Goal: Information Seeking & Learning: Learn about a topic

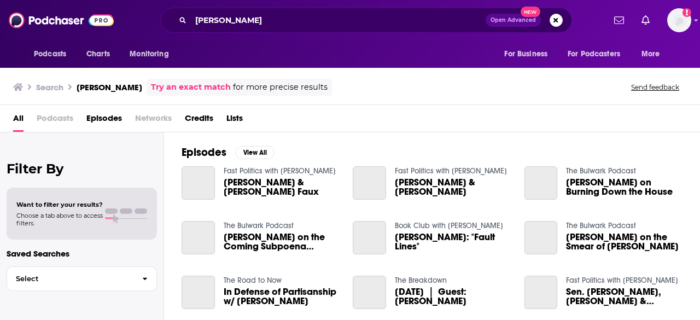
click at [311, 110] on div "All Podcasts Episodes Networks Credits Lists" at bounding box center [352, 120] width 678 height 22
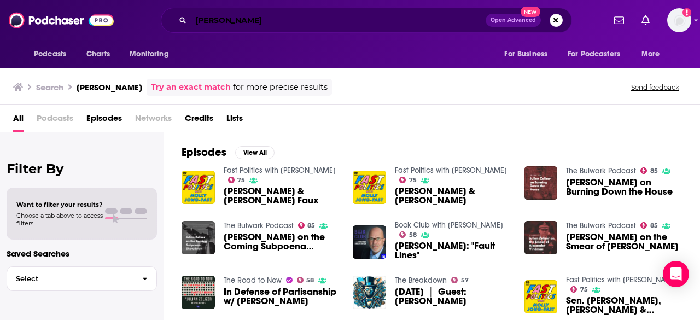
click at [264, 24] on input "[PERSON_NAME]" at bounding box center [338, 20] width 295 height 18
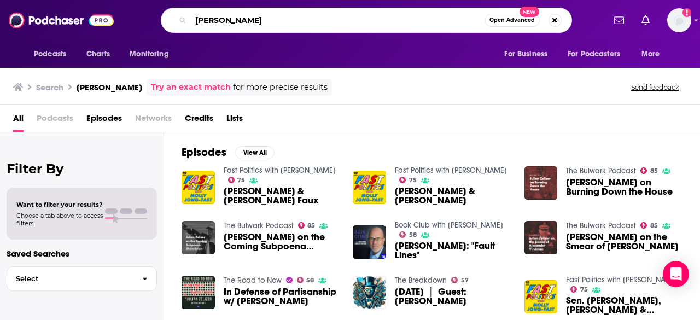
click at [264, 24] on input "[PERSON_NAME]" at bounding box center [338, 20] width 294 height 18
click at [264, 23] on input "[PERSON_NAME]" at bounding box center [338, 20] width 294 height 18
type input "vital signs"
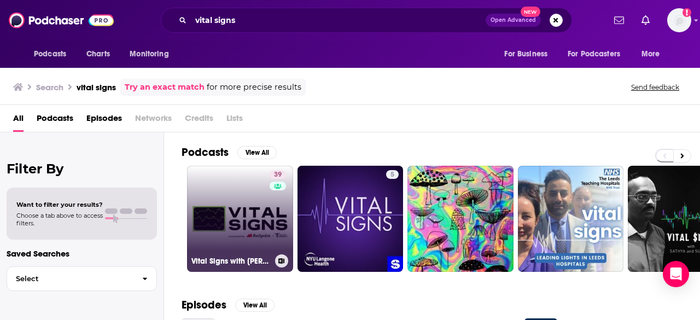
click at [255, 195] on link "39 Vital Signs with [PERSON_NAME] and [PERSON_NAME]" at bounding box center [240, 219] width 106 height 106
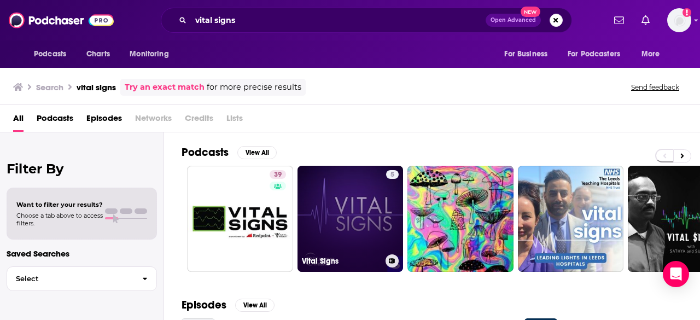
click at [353, 220] on link "5 Vital Signs" at bounding box center [351, 219] width 106 height 106
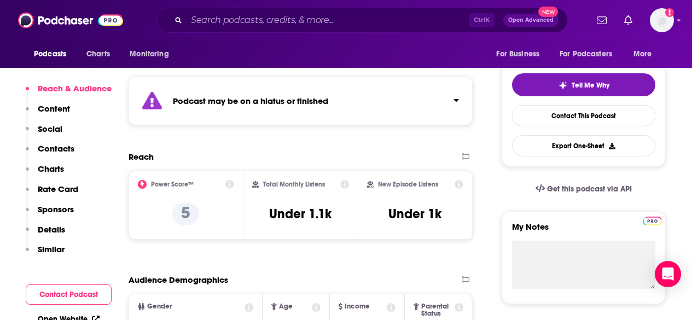
scroll to position [55, 0]
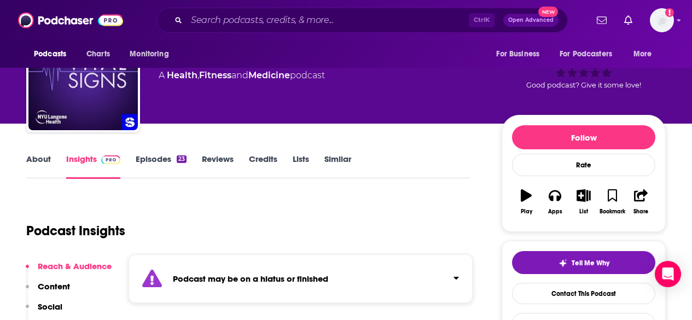
click at [34, 158] on link "About" at bounding box center [38, 166] width 25 height 25
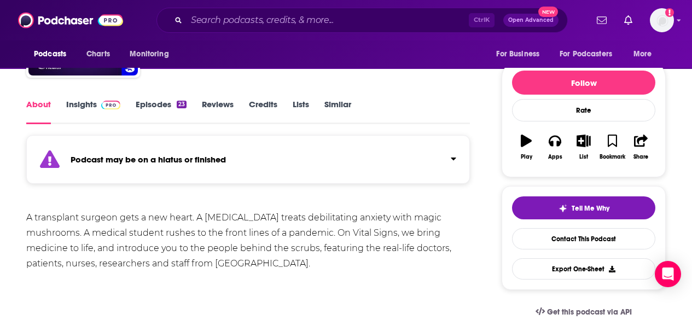
scroll to position [164, 0]
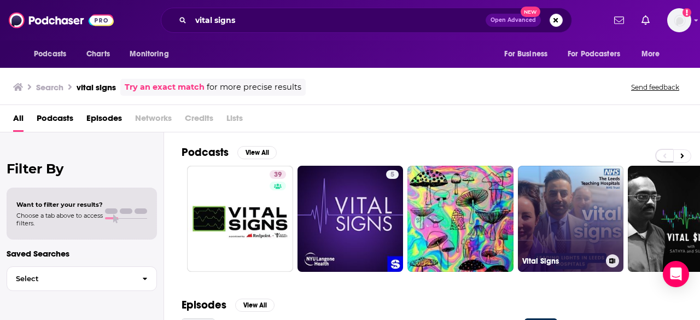
click at [589, 191] on link "Vital Signs" at bounding box center [571, 219] width 106 height 106
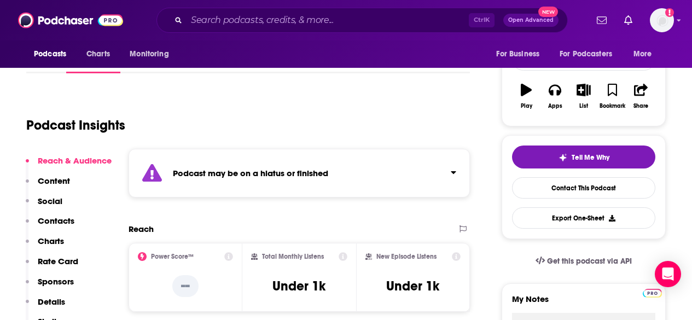
scroll to position [164, 0]
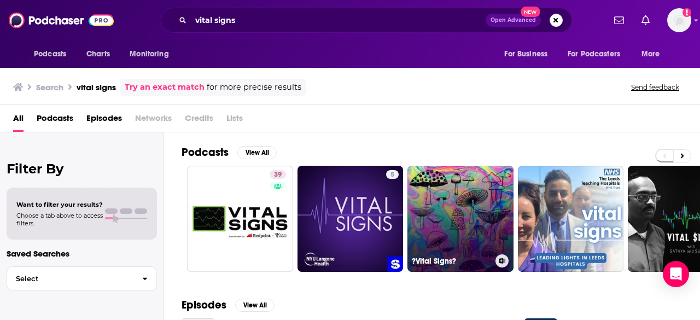
click at [498, 242] on link "?Vital Signs?" at bounding box center [461, 219] width 106 height 106
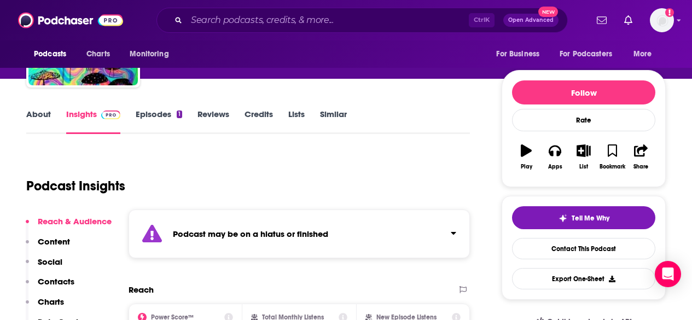
scroll to position [109, 0]
